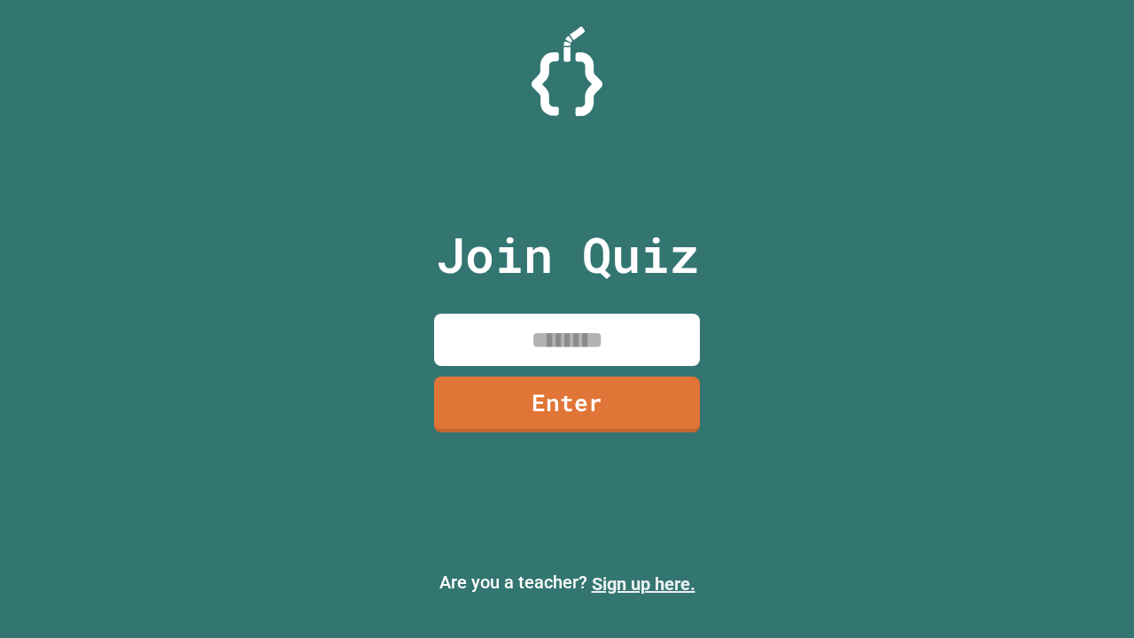
click at [643, 584] on link "Sign up here." at bounding box center [644, 583] width 104 height 21
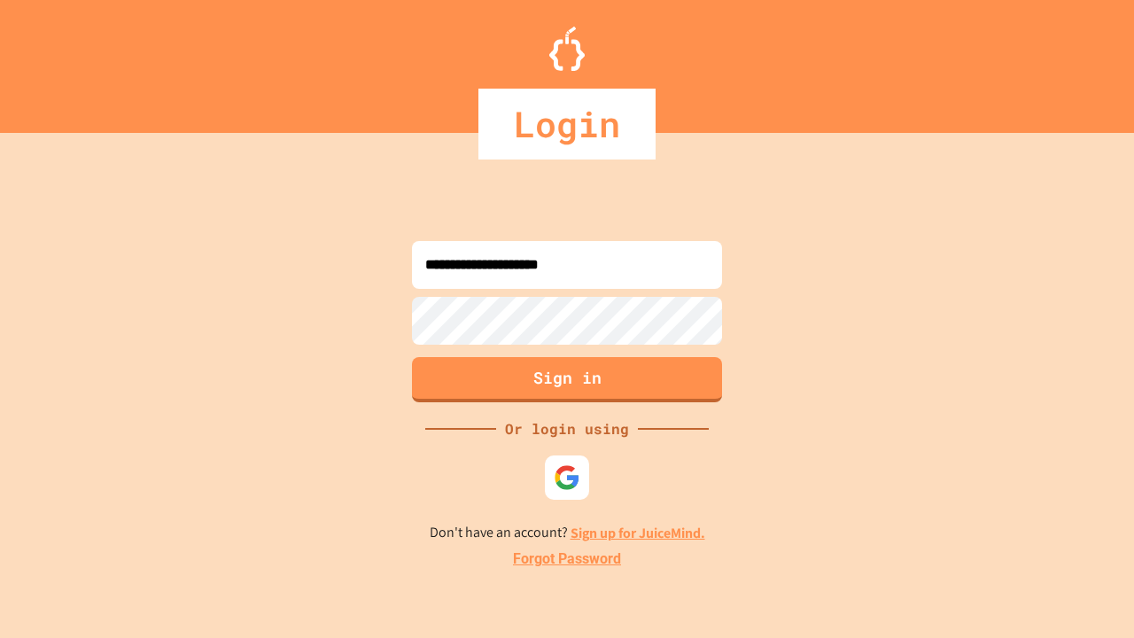
type input "**********"
